Goal: Transaction & Acquisition: Purchase product/service

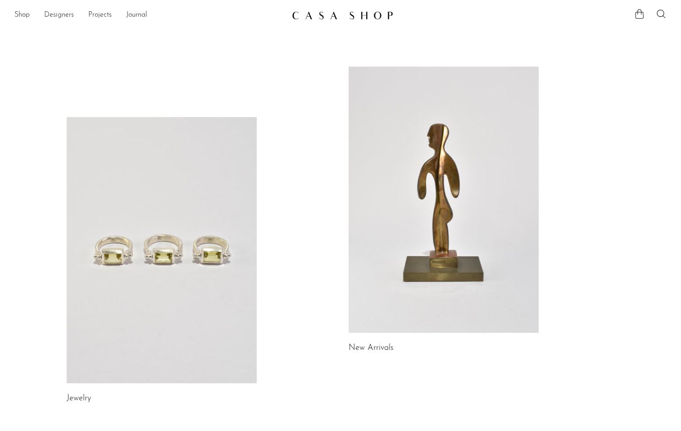
scroll to position [1, 0]
click at [23, 10] on link "Shop" at bounding box center [21, 14] width 15 height 12
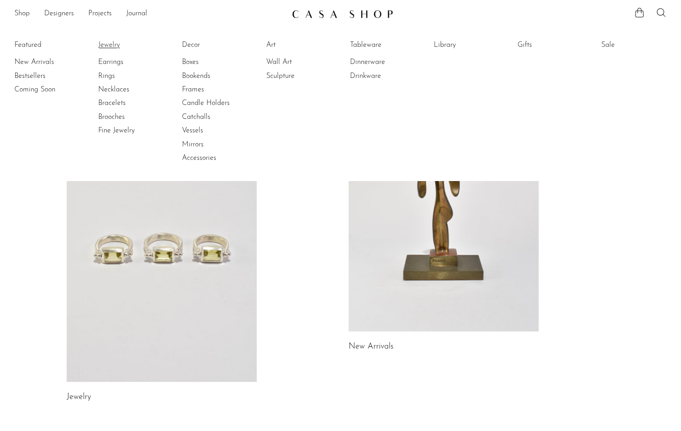
click at [110, 46] on link "Jewelry" at bounding box center [132, 45] width 68 height 10
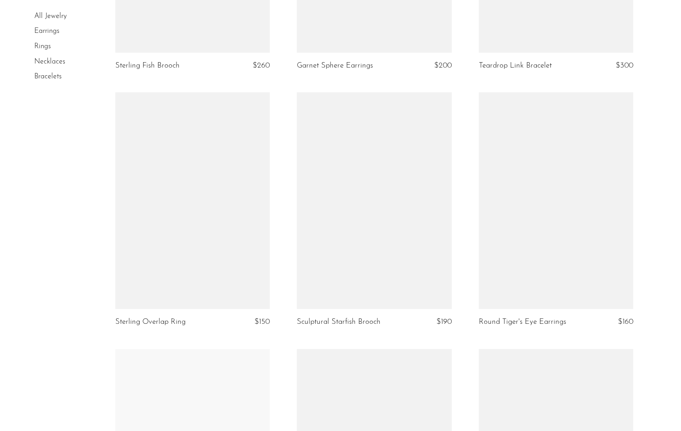
scroll to position [1346, 0]
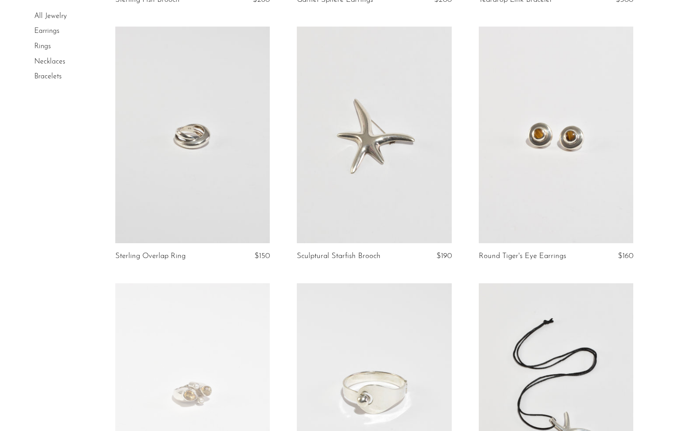
click at [223, 147] on link at bounding box center [192, 135] width 155 height 217
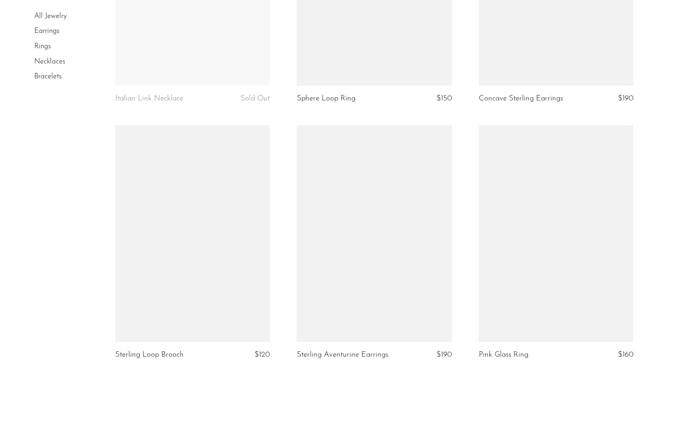
scroll to position [2892, 0]
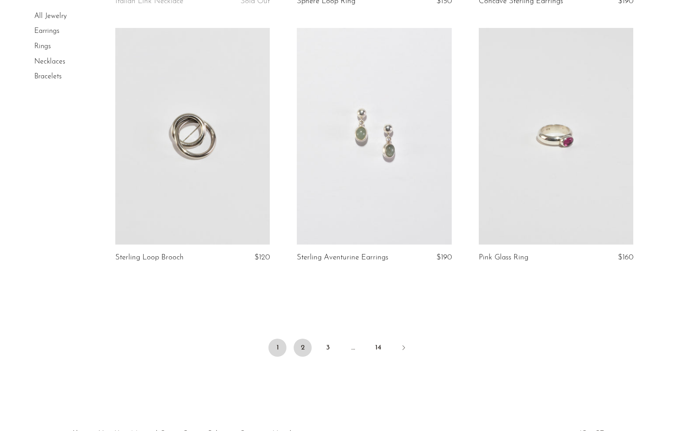
click at [300, 341] on link "2" at bounding box center [303, 348] width 18 height 18
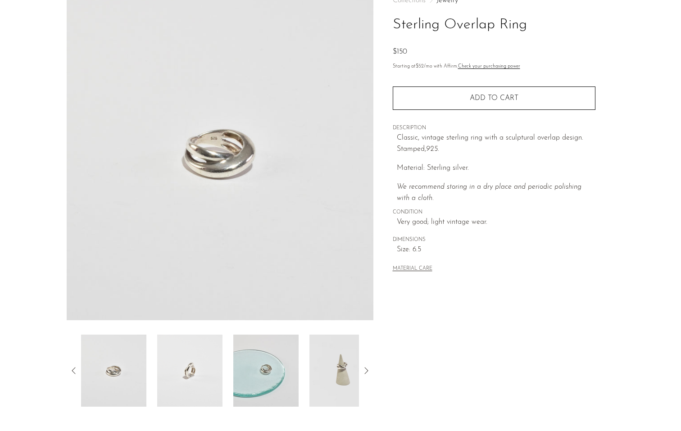
scroll to position [109, 0]
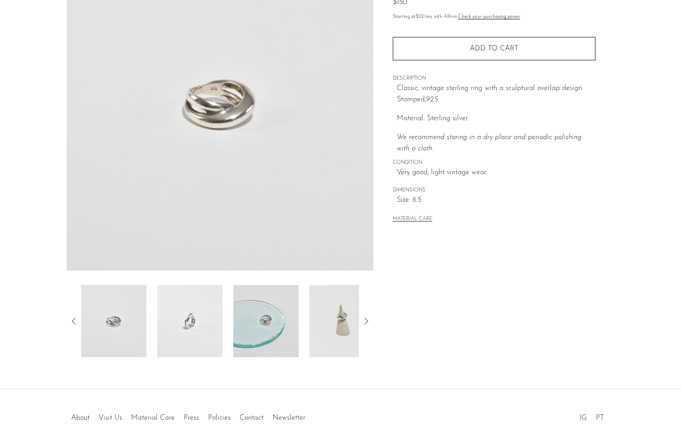
click at [204, 338] on img at bounding box center [189, 321] width 65 height 72
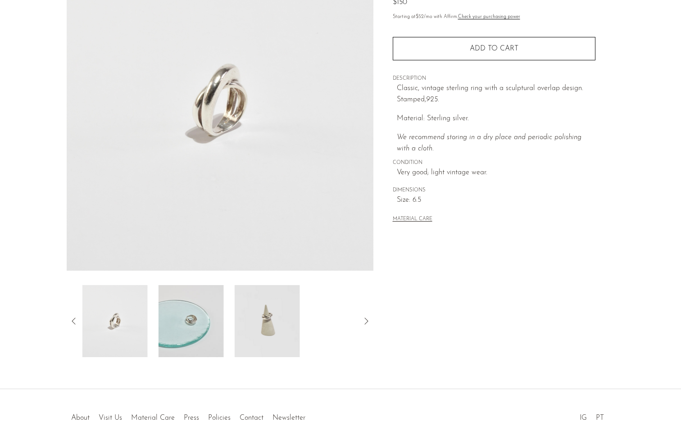
click at [238, 325] on img at bounding box center [267, 321] width 65 height 72
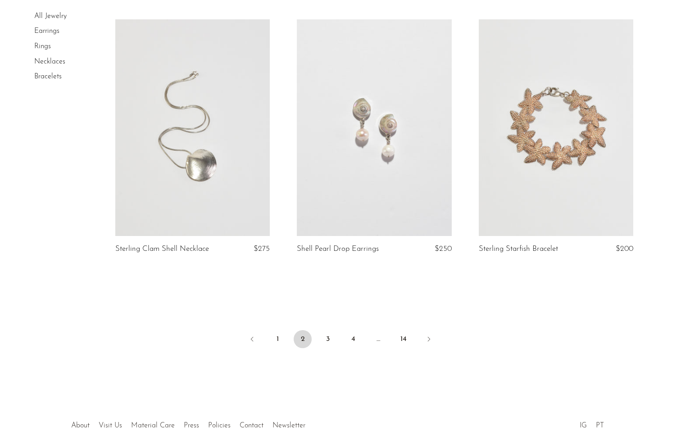
scroll to position [2967, 0]
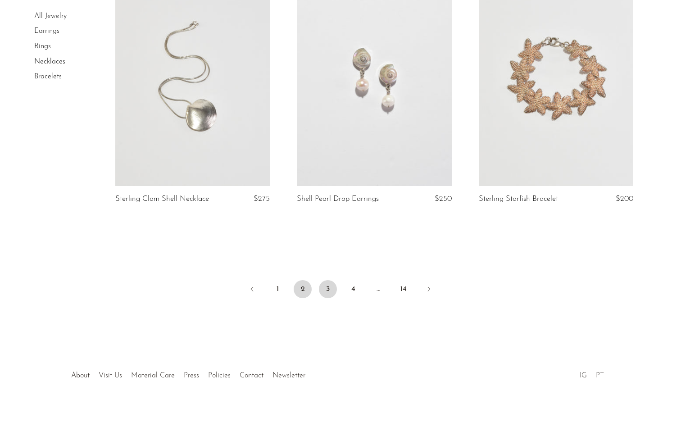
click at [329, 286] on link "3" at bounding box center [328, 289] width 18 height 18
